Goal: Information Seeking & Learning: Learn about a topic

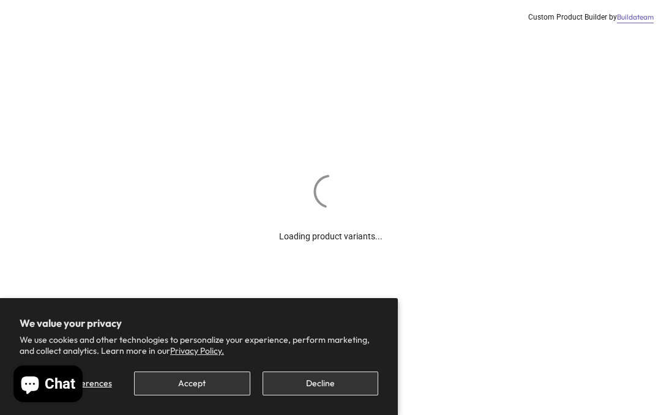
click at [171, 376] on button "Accept" at bounding box center [192, 383] width 116 height 24
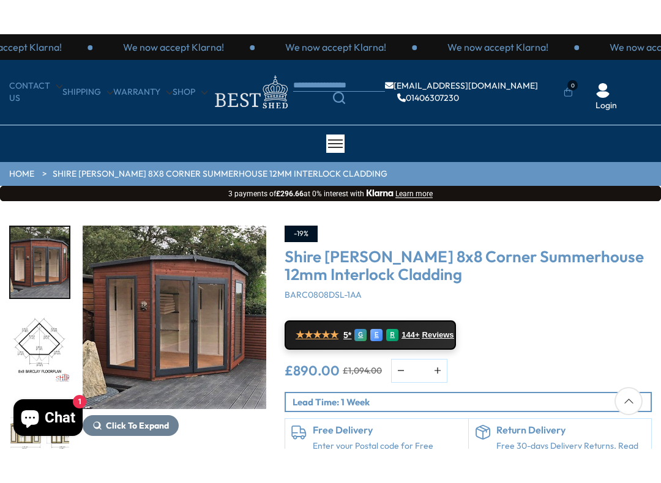
scroll to position [101, 0]
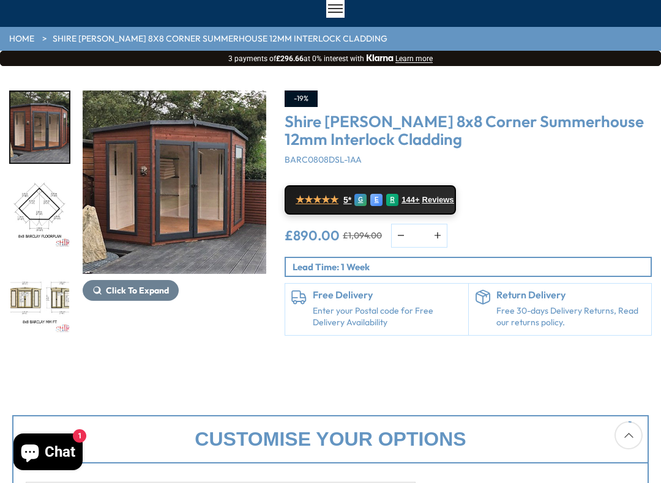
click at [209, 193] on img "1 / 14" at bounding box center [175, 183] width 184 height 184
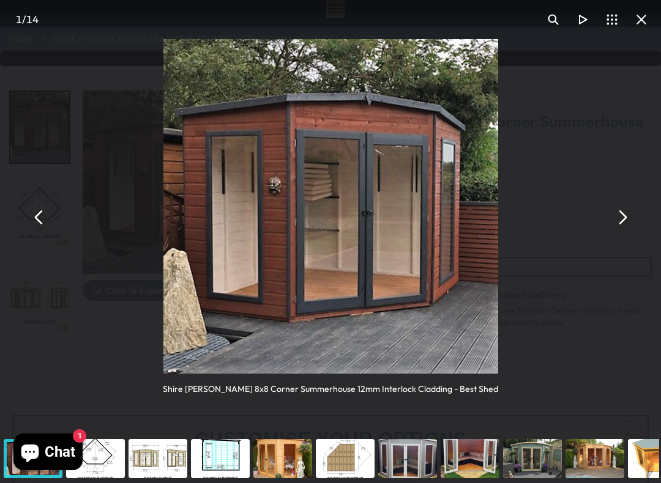
click at [619, 229] on button "You can close this modal content with the ESC key" at bounding box center [621, 217] width 29 height 29
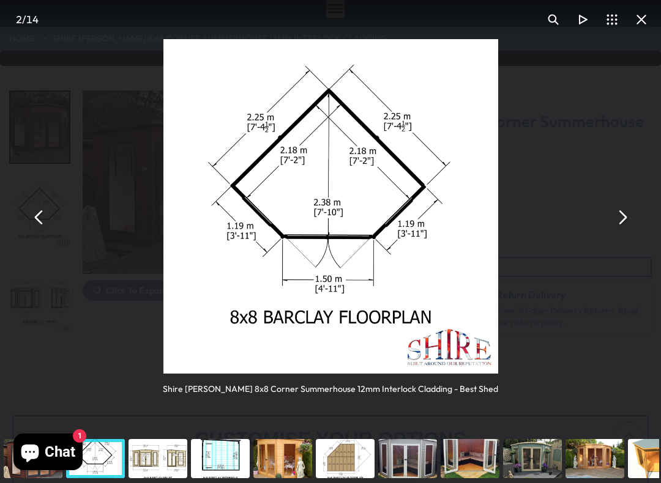
click at [622, 224] on button "You can close this modal content with the ESC key" at bounding box center [621, 217] width 29 height 29
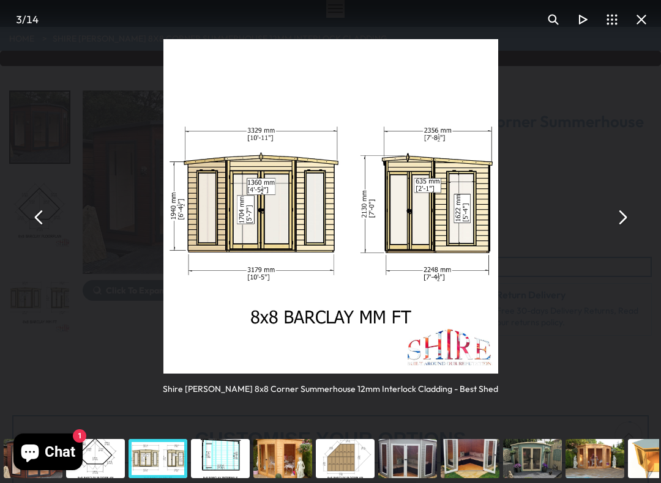
click at [630, 228] on button "You can close this modal content with the ESC key" at bounding box center [621, 217] width 29 height 29
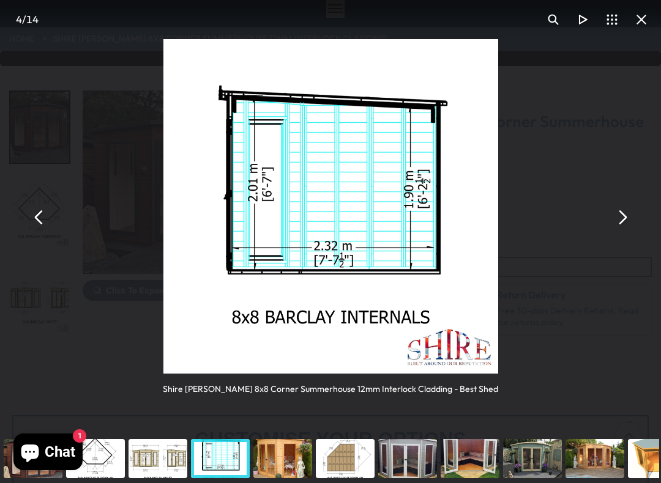
click at [627, 226] on button "You can close this modal content with the ESC key" at bounding box center [621, 217] width 29 height 29
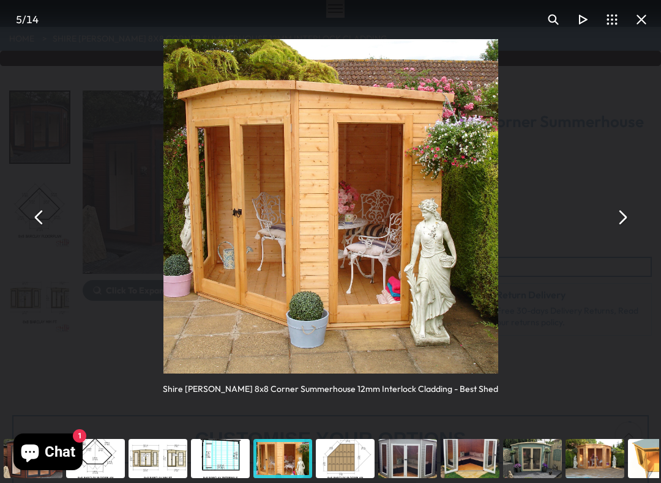
click at [646, 23] on button "You can close this modal content with the ESC key" at bounding box center [640, 19] width 29 height 29
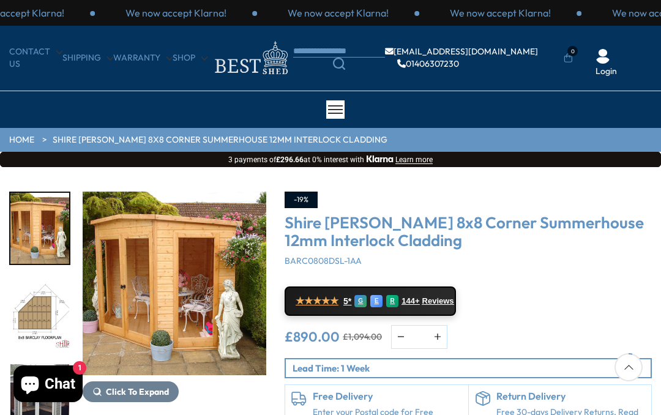
scroll to position [135, 0]
